Goal: Use online tool/utility: Utilize a website feature to perform a specific function

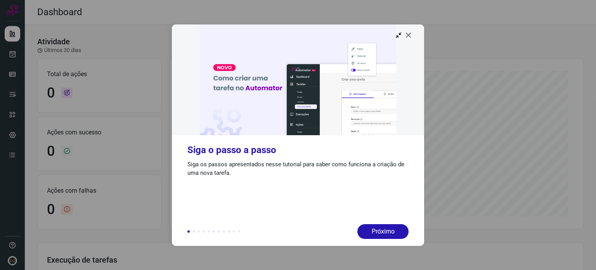
click at [406, 35] on icon at bounding box center [409, 35] width 8 height 8
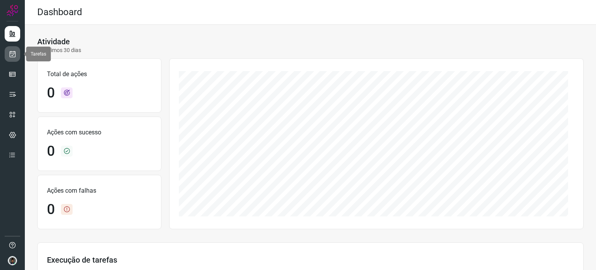
click at [12, 58] on link at bounding box center [13, 54] width 16 height 16
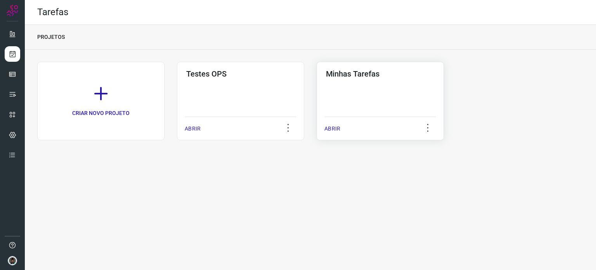
click at [394, 96] on div "Minhas Tarefas ABRIR" at bounding box center [380, 101] width 127 height 78
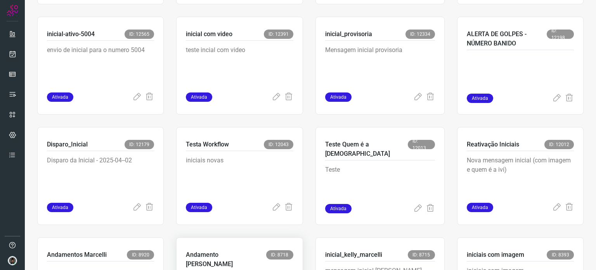
scroll to position [349, 0]
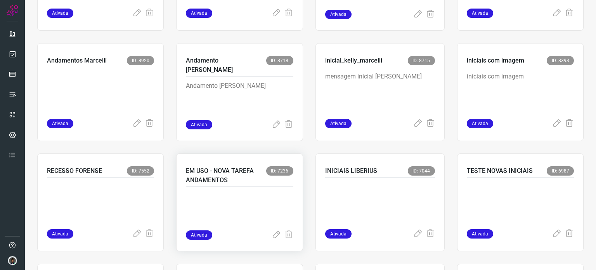
click at [227, 188] on div at bounding box center [239, 208] width 107 height 43
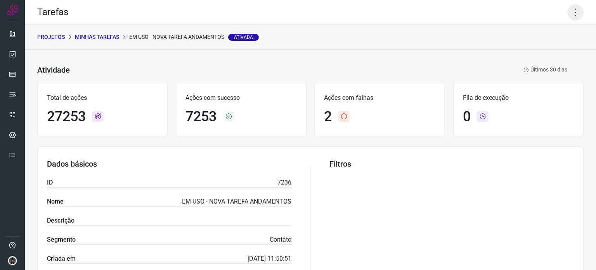
click at [568, 13] on icon at bounding box center [575, 12] width 16 height 16
click at [550, 51] on li "Executar" at bounding box center [542, 51] width 71 height 12
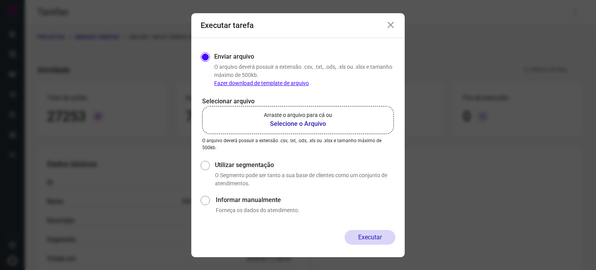
click at [299, 127] on b "Selecione o Arquivo" at bounding box center [298, 123] width 68 height 9
click at [0, 0] on input "Arraste o arquivo para cá ou Selecione o Arquivo" at bounding box center [0, 0] width 0 height 0
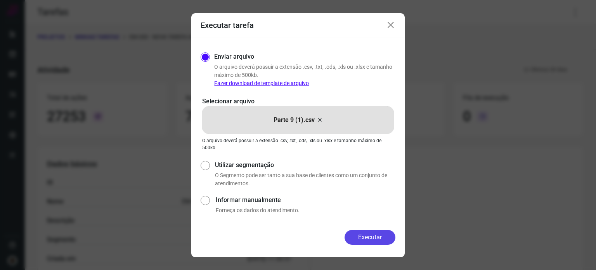
click at [382, 237] on button "Executar" at bounding box center [370, 237] width 51 height 15
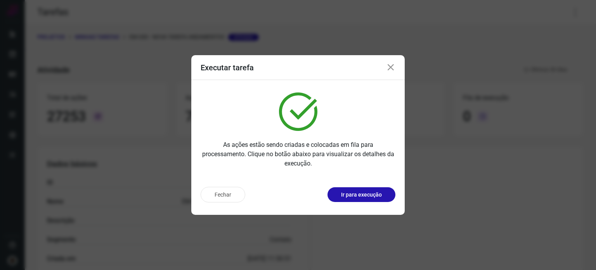
drag, startPoint x: 568, startPoint y: 170, endPoint x: 541, endPoint y: 199, distance: 39.2
click at [568, 170] on div "Executar tarefa As ações estão sendo criadas e colocadas em fila para processam…" at bounding box center [298, 135] width 596 height 270
click at [395, 68] on icon at bounding box center [390, 67] width 9 height 9
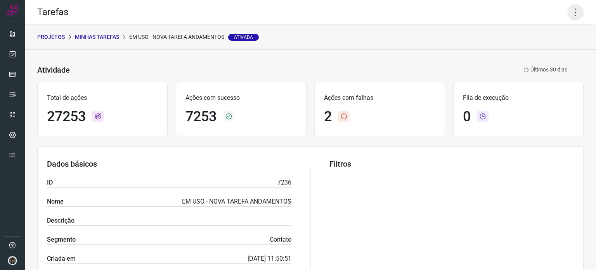
click at [572, 16] on icon at bounding box center [575, 12] width 16 height 16
click at [548, 50] on li "Executar" at bounding box center [542, 51] width 71 height 12
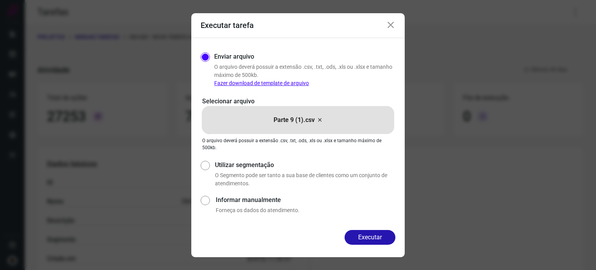
click at [317, 119] on icon at bounding box center [320, 119] width 6 height 9
click at [0, 0] on input "Parte 9 (1).csv" at bounding box center [0, 0] width 0 height 0
click at [378, 238] on button "Executar" at bounding box center [370, 237] width 51 height 15
